Goal: Transaction & Acquisition: Purchase product/service

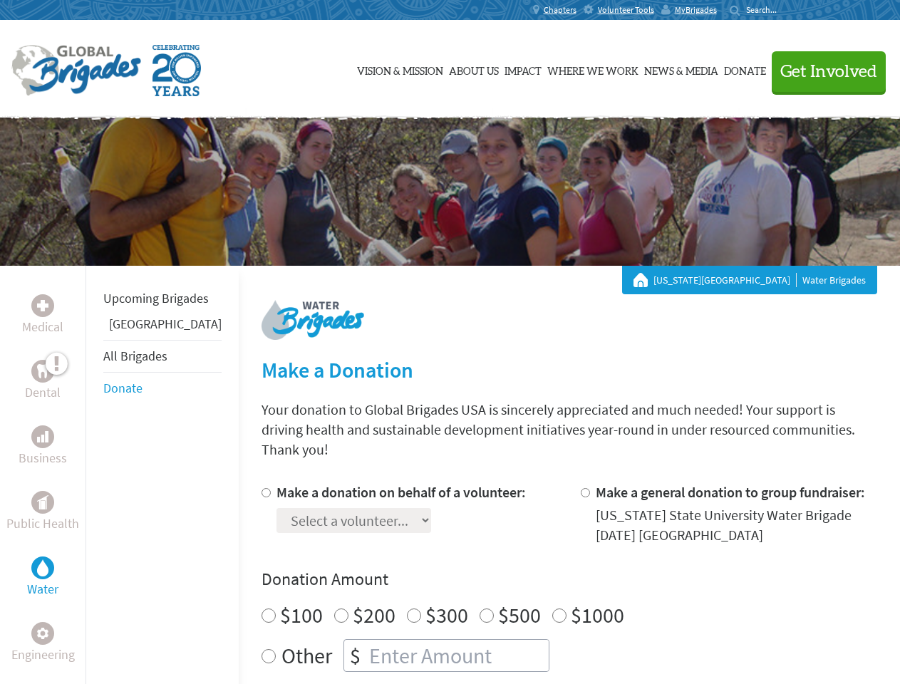
click at [787, 10] on div "Search for:" at bounding box center [758, 9] width 57 height 11
click at [823, 71] on span "Get Involved" at bounding box center [829, 71] width 97 height 17
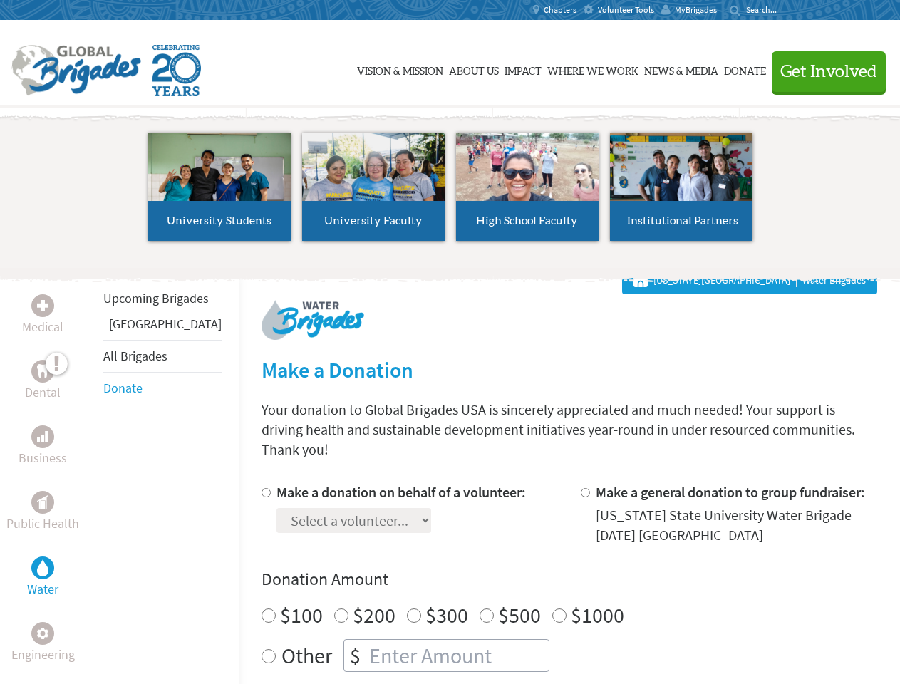
click at [451, 192] on li "High School Faculty" at bounding box center [528, 186] width 154 height 131
click at [94, 475] on div "Upcoming Brigades Panama All Brigades Donate" at bounding box center [162, 608] width 153 height 684
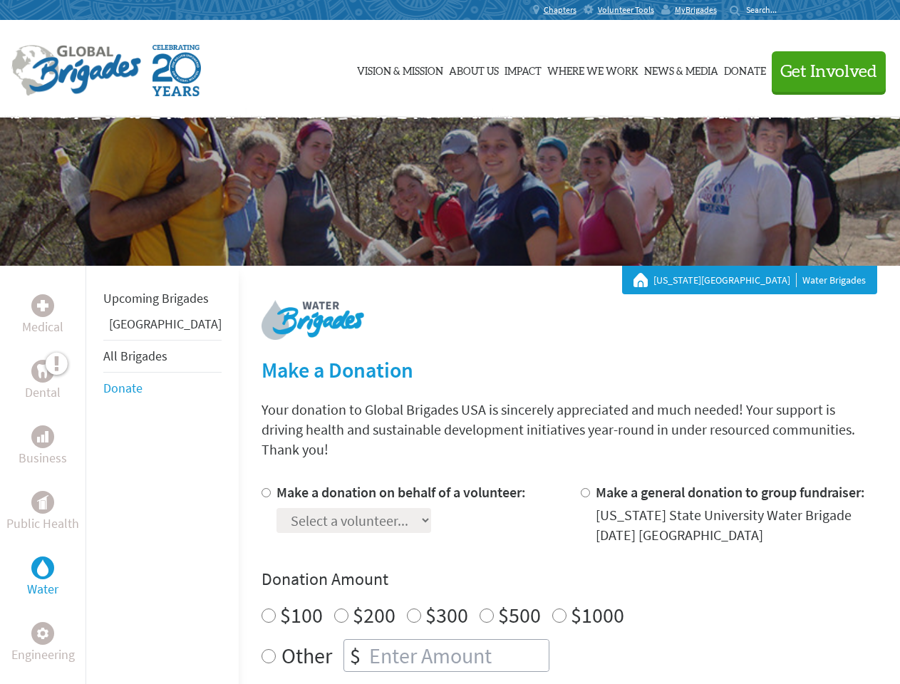
click at [545, 573] on div "Donation Amount $100 $200 $300 $500 $1000 Other $" at bounding box center [570, 620] width 616 height 104
click at [262, 488] on input "Make a donation on behalf of a volunteer:" at bounding box center [266, 492] width 9 height 9
radio input "true"
click at [581, 488] on input "Make a general donation to group fundraiser:" at bounding box center [585, 492] width 9 height 9
radio input "true"
